Goal: Use online tool/utility: Utilize a website feature to perform a specific function

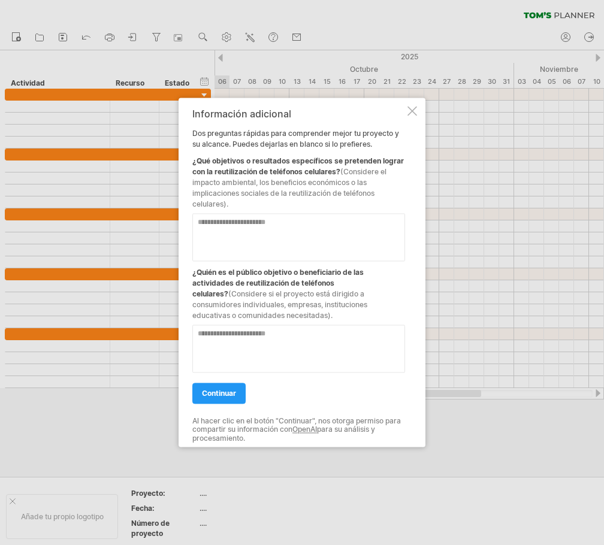
click at [226, 333] on textarea at bounding box center [298, 349] width 213 height 48
type textarea "**********"
click at [220, 395] on font "continuar" at bounding box center [219, 393] width 34 height 9
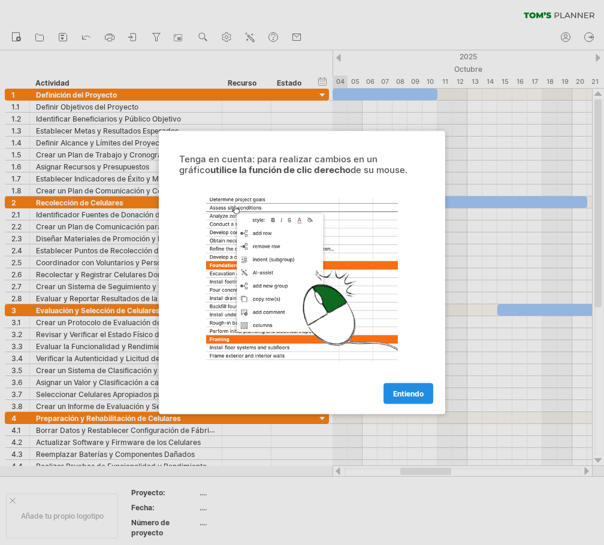
click at [407, 394] on font "Entiendo" at bounding box center [408, 393] width 31 height 9
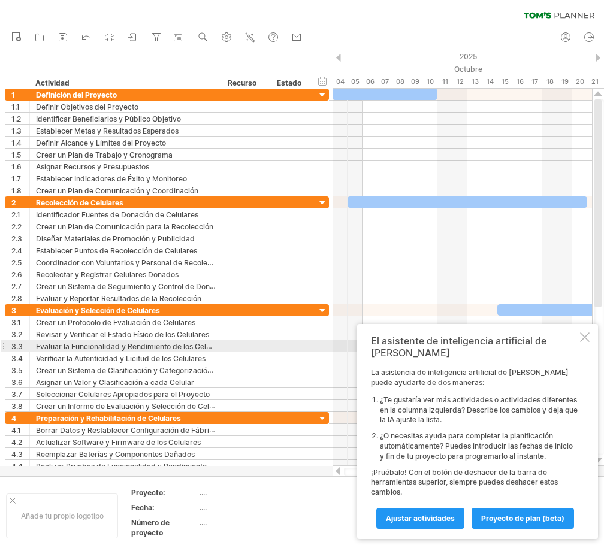
click at [583, 342] on div at bounding box center [585, 337] width 10 height 10
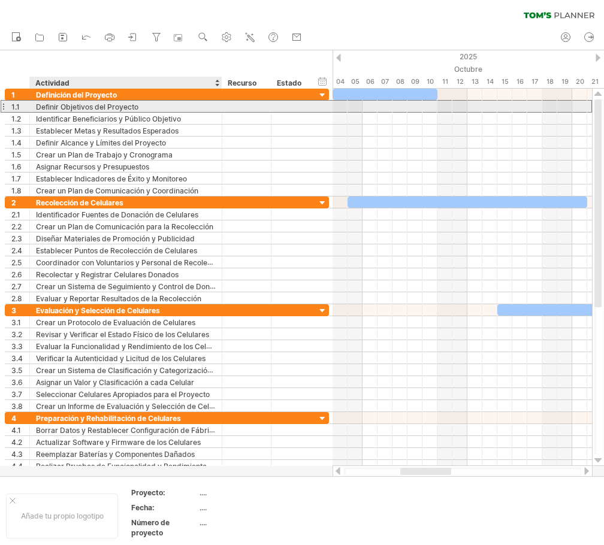
click at [107, 109] on font "Definir Objetivos del Proyecto" at bounding box center [87, 106] width 102 height 9
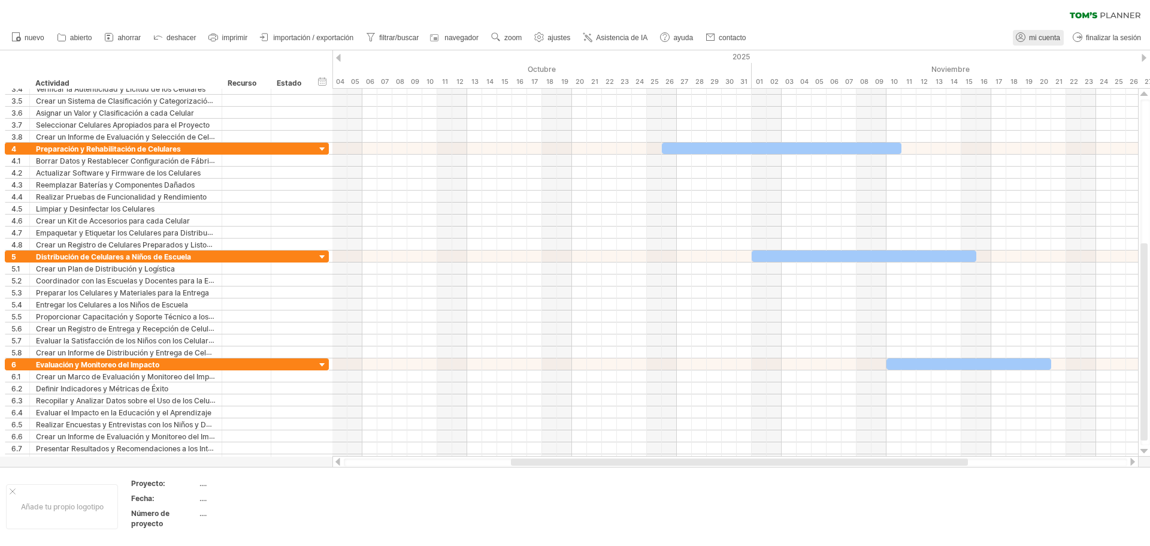
click at [603, 37] on icon at bounding box center [1021, 37] width 12 height 12
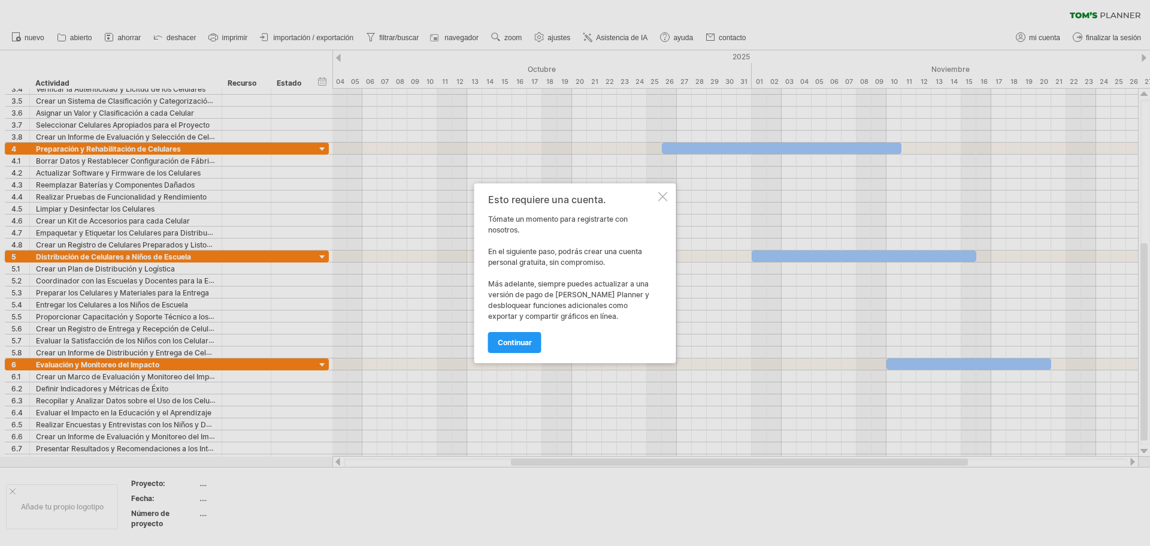
click at [603, 198] on div at bounding box center [663, 197] width 10 height 10
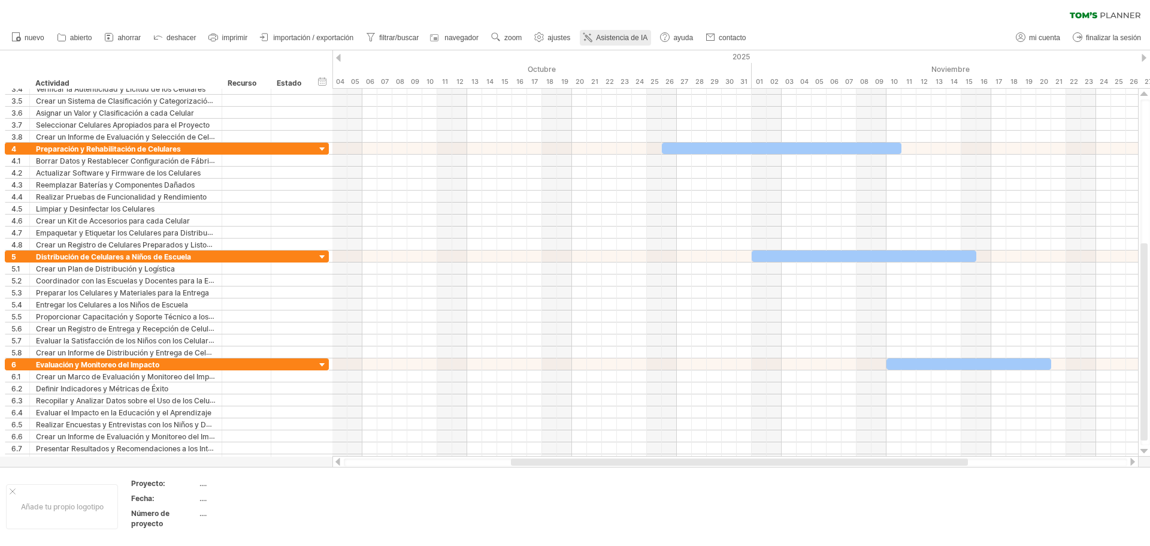
click at [603, 38] on font "Asistencia de IA" at bounding box center [622, 38] width 52 height 8
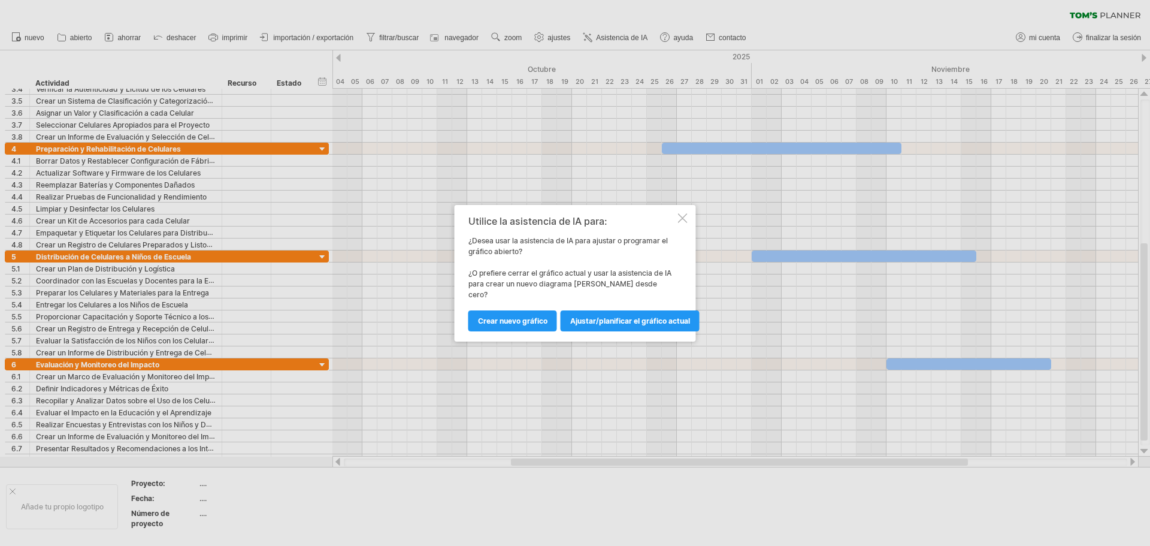
click at [603, 223] on div at bounding box center [683, 218] width 10 height 10
